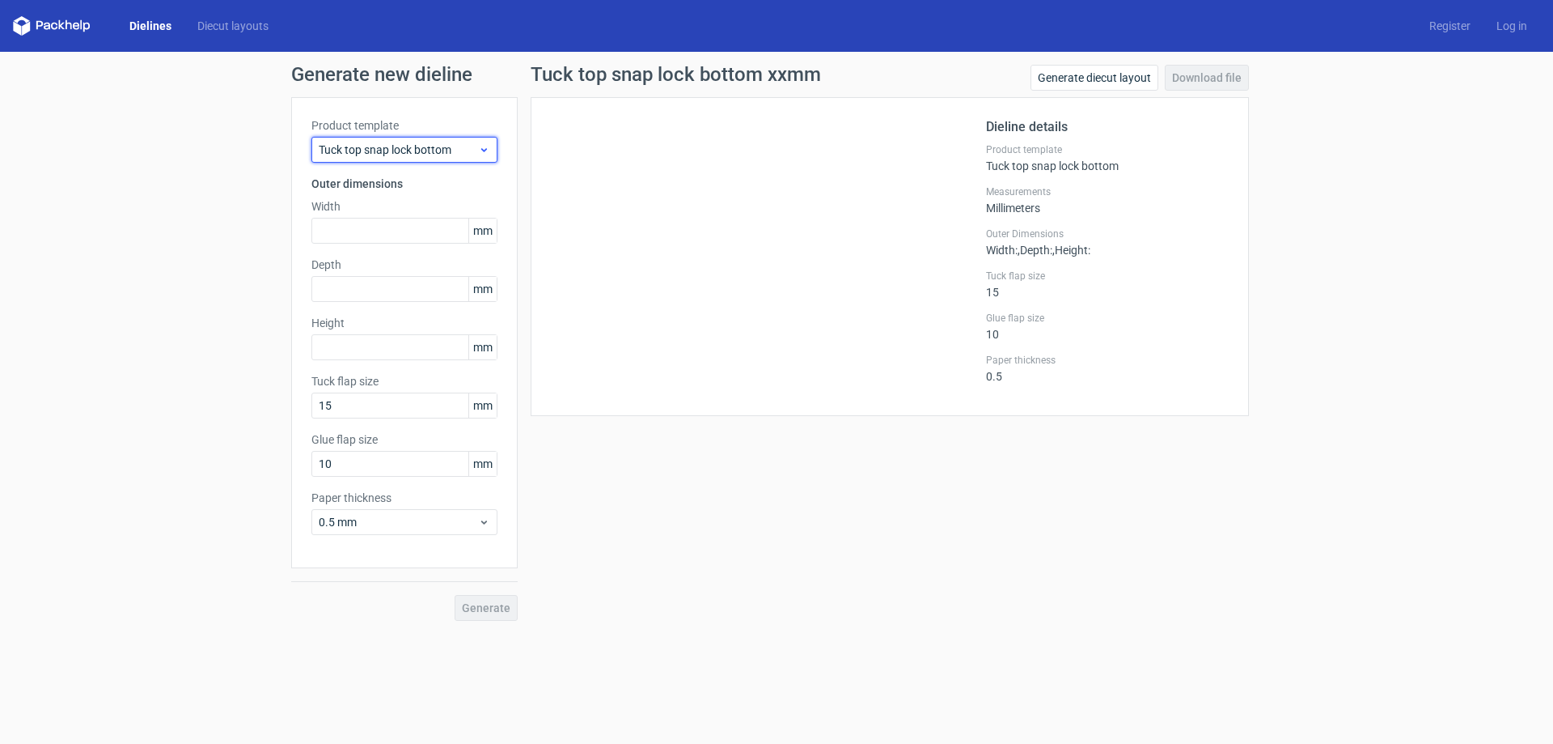
click at [414, 158] on div "Tuck top snap lock bottom" at bounding box center [404, 150] width 186 height 26
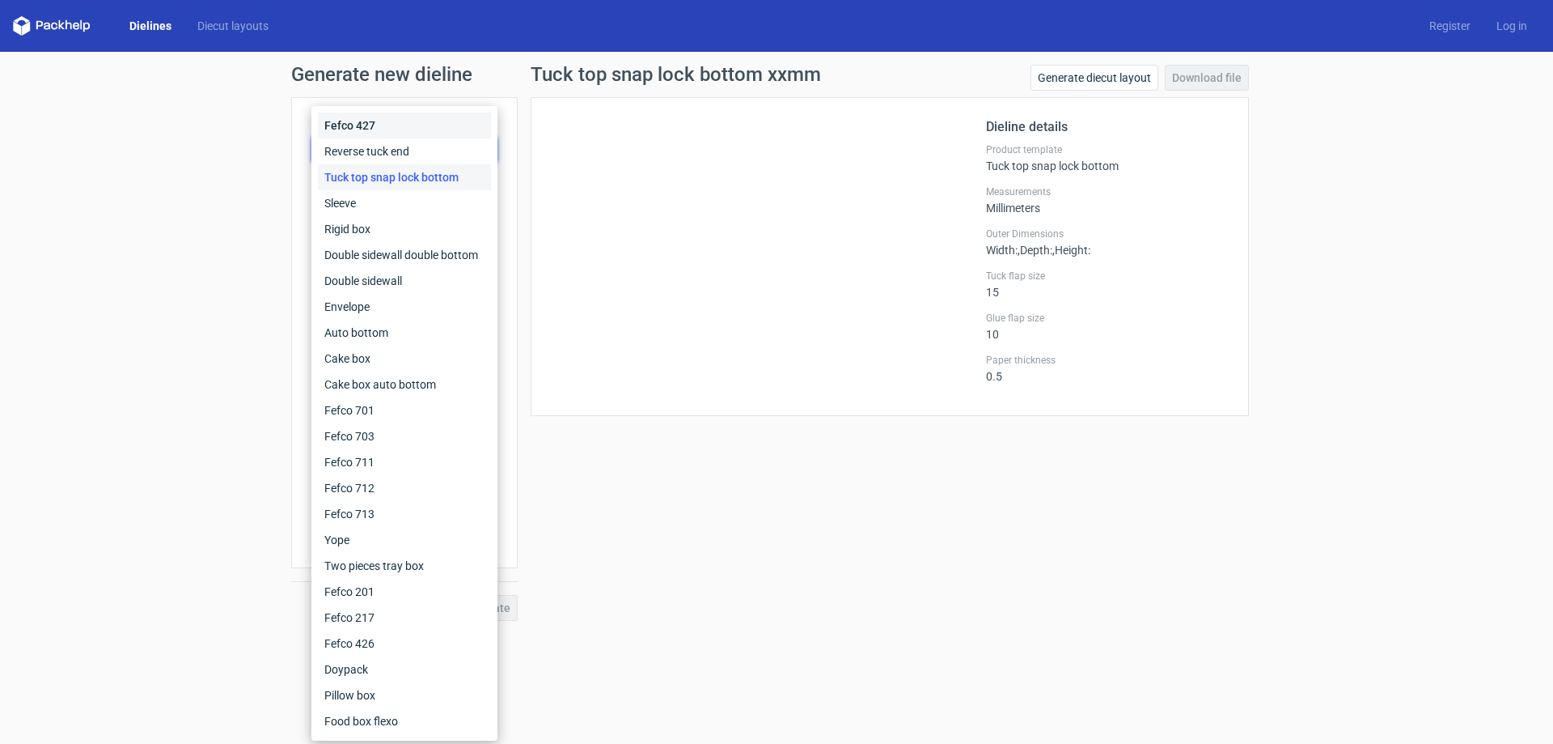
click at [361, 129] on div "Fefco 427" at bounding box center [404, 125] width 173 height 26
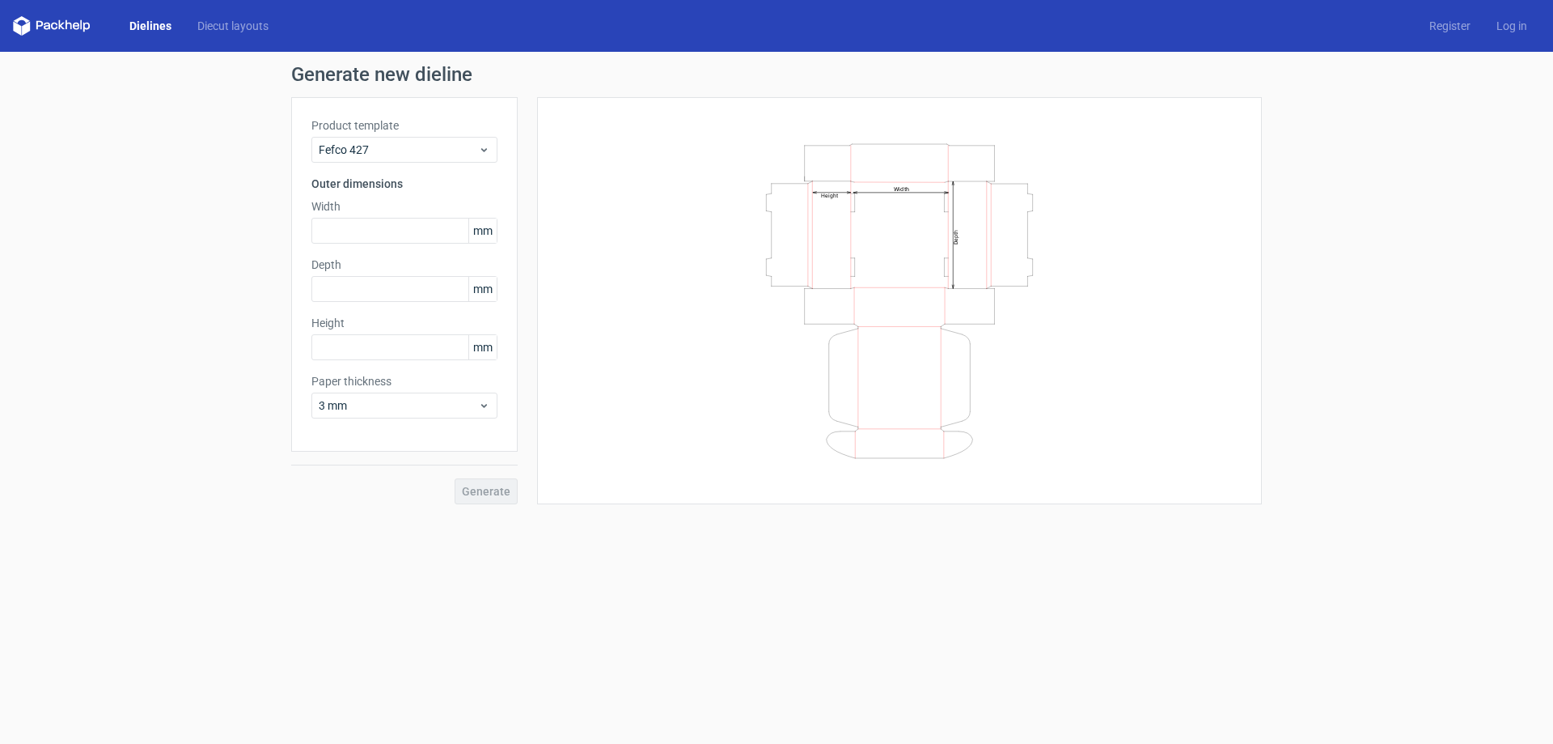
click at [378, 216] on div "Width mm" at bounding box center [404, 220] width 186 height 45
click at [392, 223] on input "text" at bounding box center [404, 231] width 186 height 26
type input "150"
type input "40"
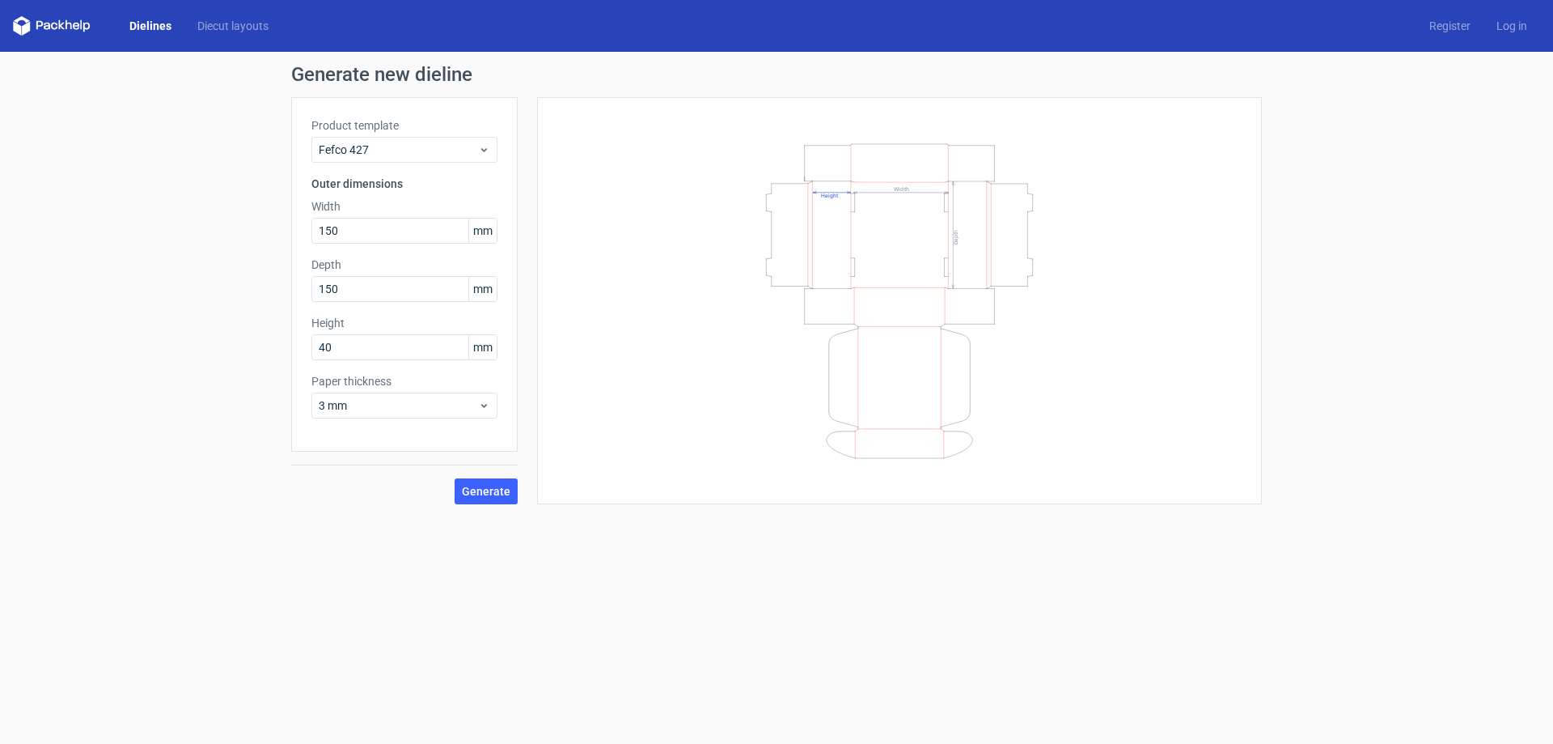
click at [432, 387] on label "Paper thickness" at bounding box center [404, 381] width 186 height 16
click at [434, 408] on span "3 mm" at bounding box center [398, 405] width 159 height 16
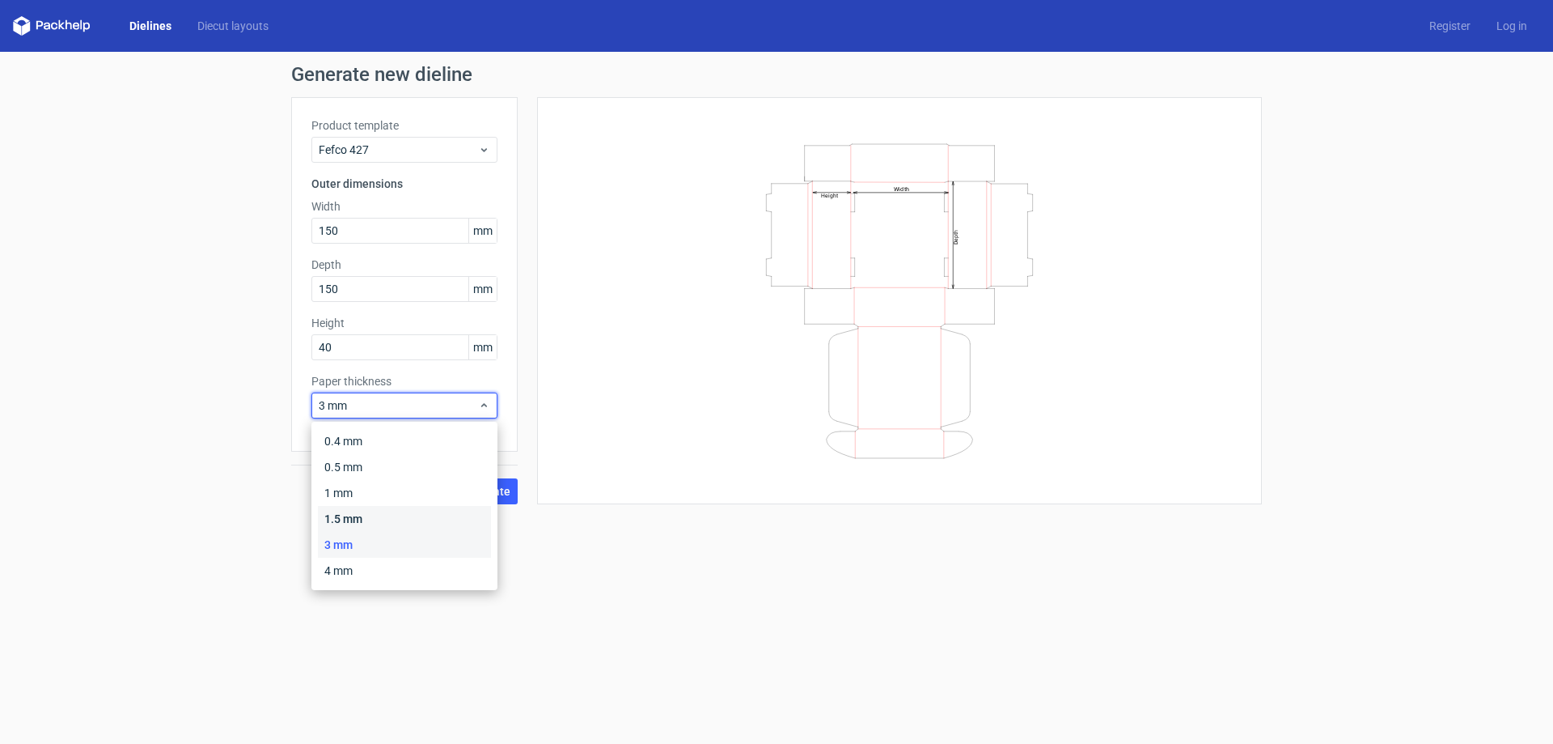
drag, startPoint x: 374, startPoint y: 519, endPoint x: 453, endPoint y: 507, distance: 80.1
click at [374, 519] on div "1.5 mm" at bounding box center [404, 519] width 173 height 26
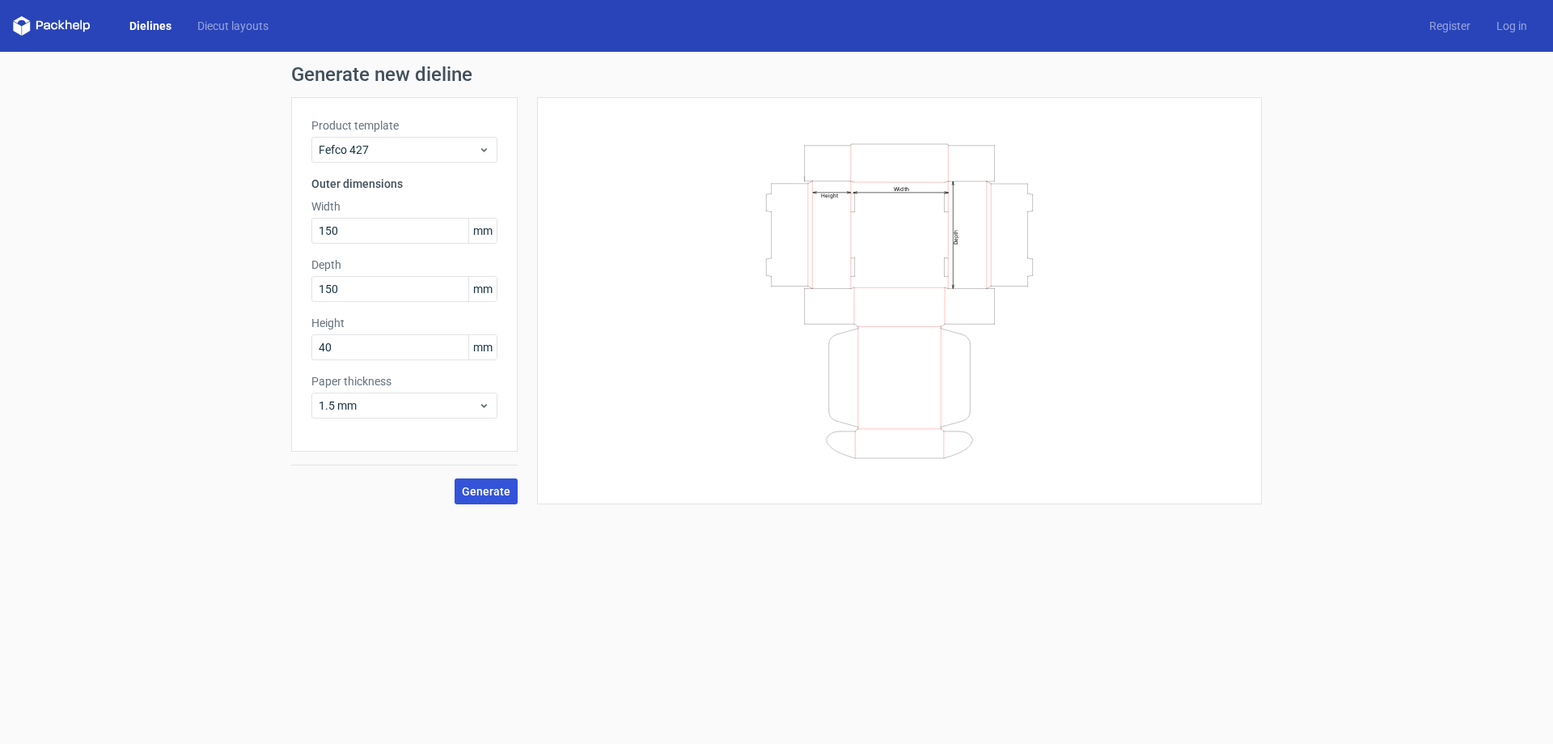
click at [495, 498] on button "Generate" at bounding box center [486, 491] width 63 height 26
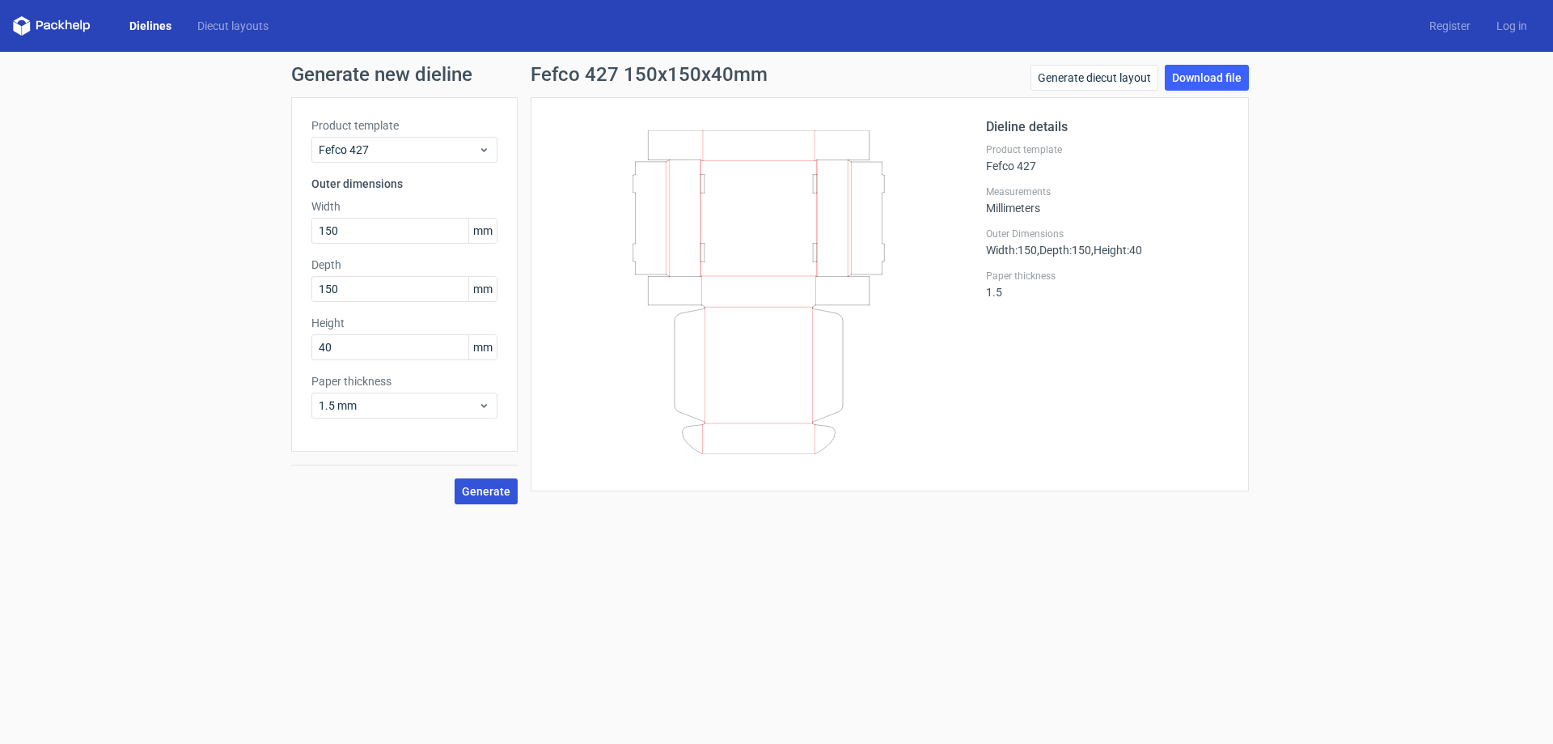
click at [509, 481] on button "Generate" at bounding box center [486, 491] width 63 height 26
click at [1202, 81] on link "Download file" at bounding box center [1207, 78] width 84 height 26
